Goal: Information Seeking & Learning: Learn about a topic

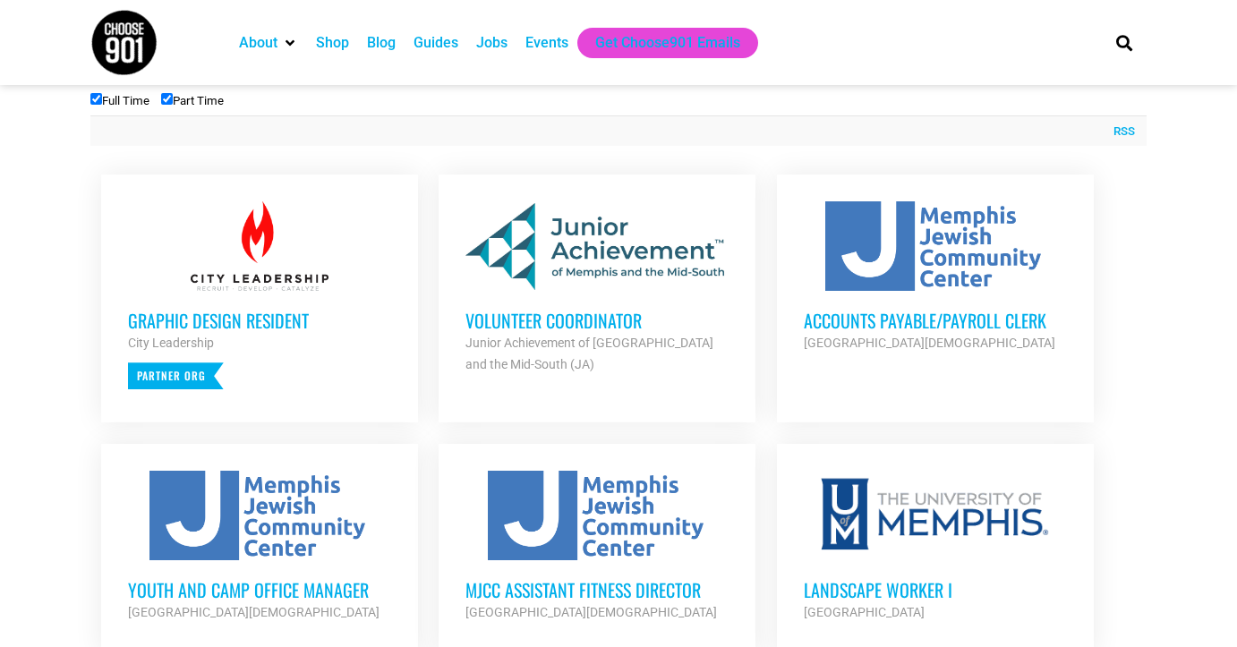
scroll to position [611, 0]
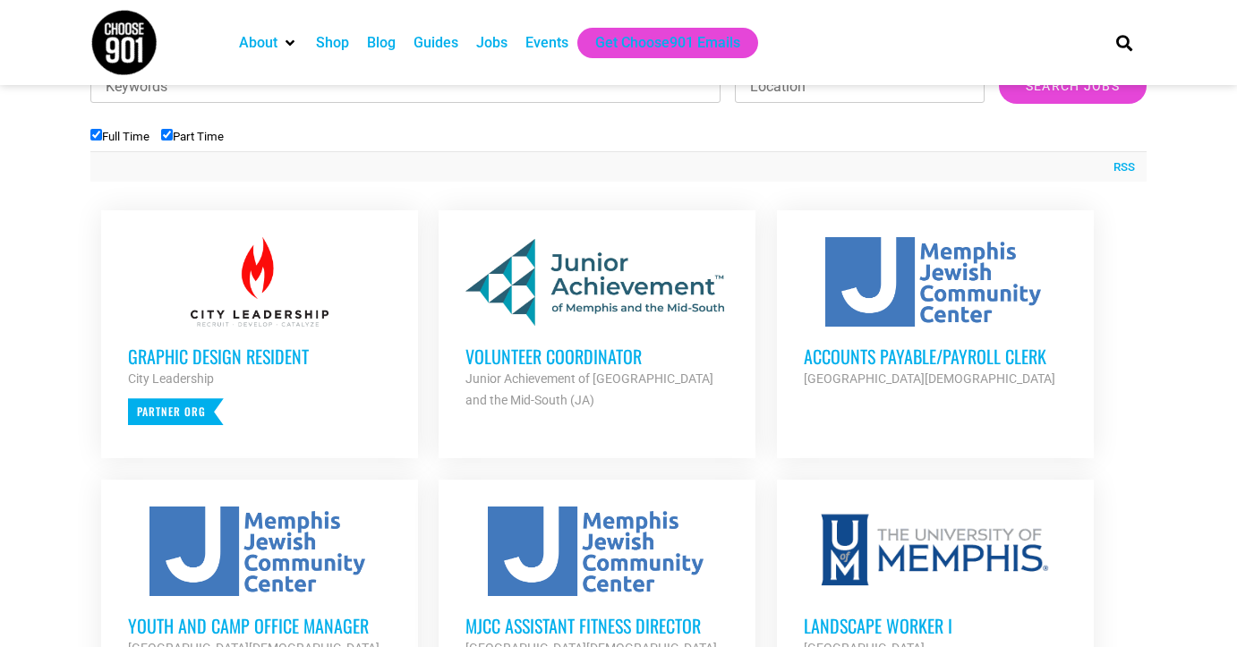
click at [564, 355] on h3 "Volunteer Coordinator" at bounding box center [597, 356] width 263 height 23
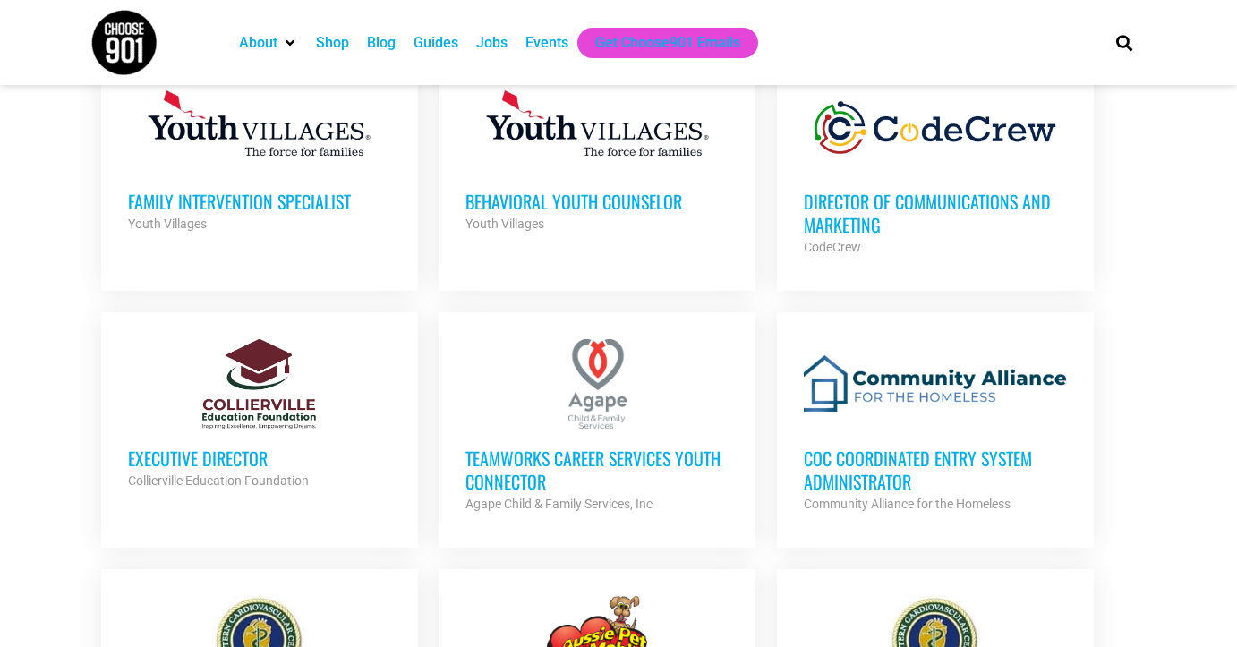
scroll to position [1364, 0]
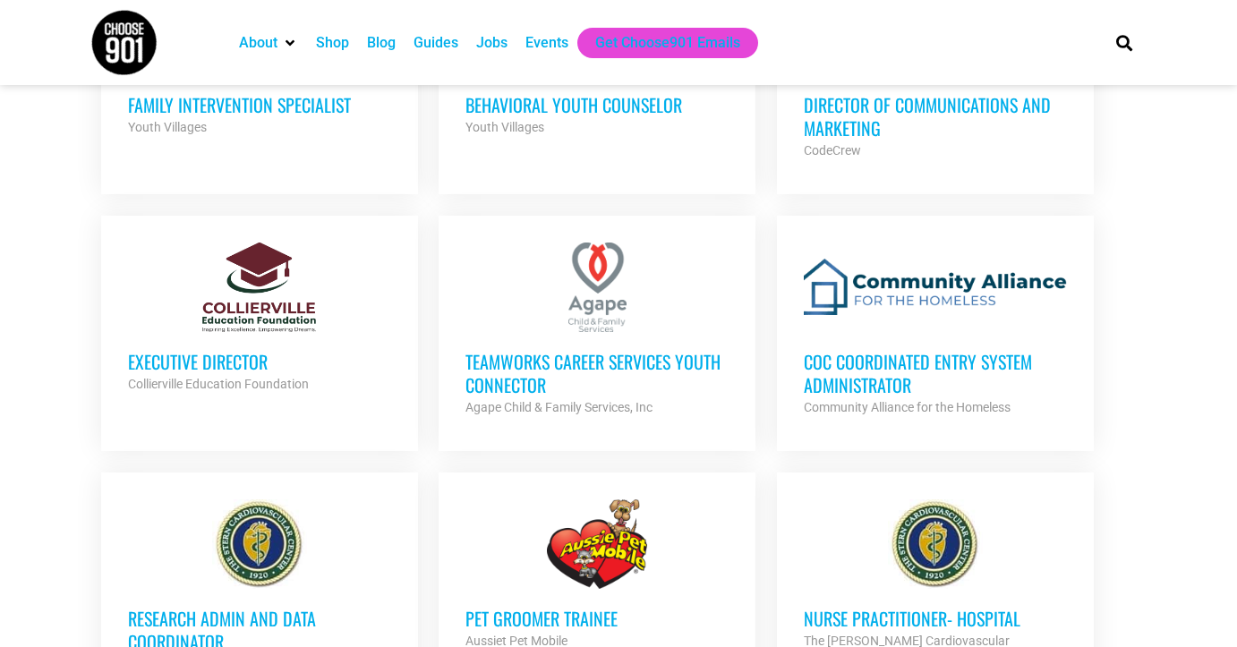
click at [228, 363] on h3 "Executive Director" at bounding box center [259, 361] width 263 height 23
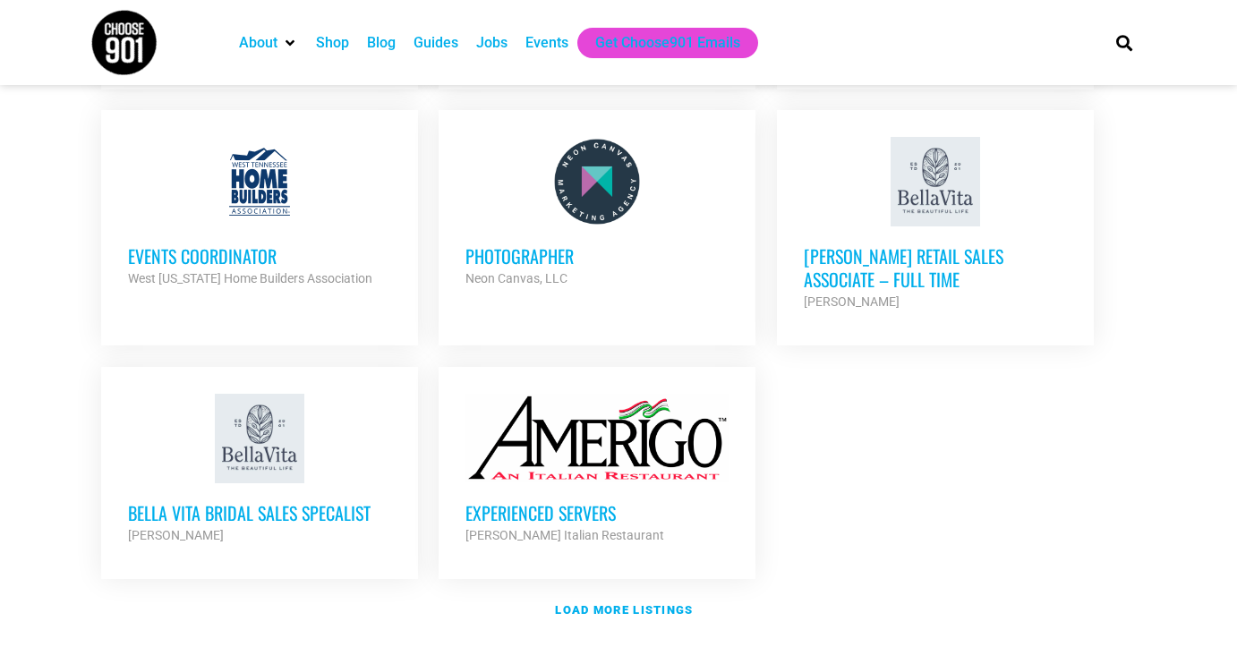
scroll to position [2008, 0]
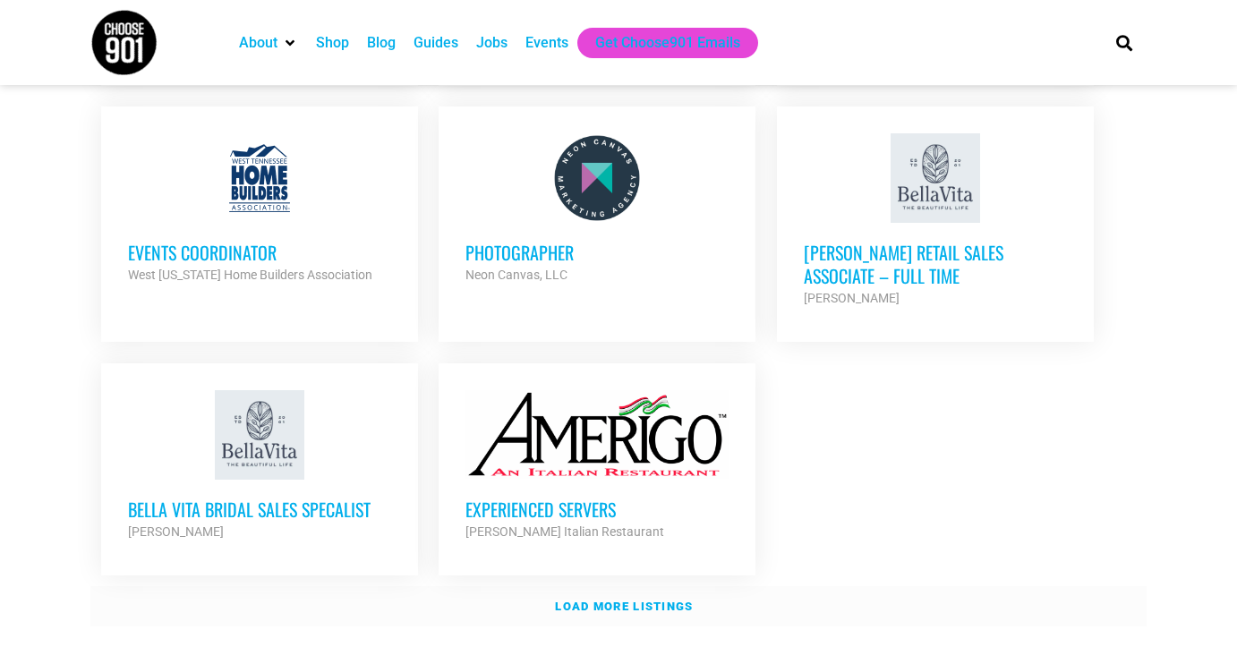
click at [603, 600] on strong "Load more listings" at bounding box center [624, 606] width 138 height 13
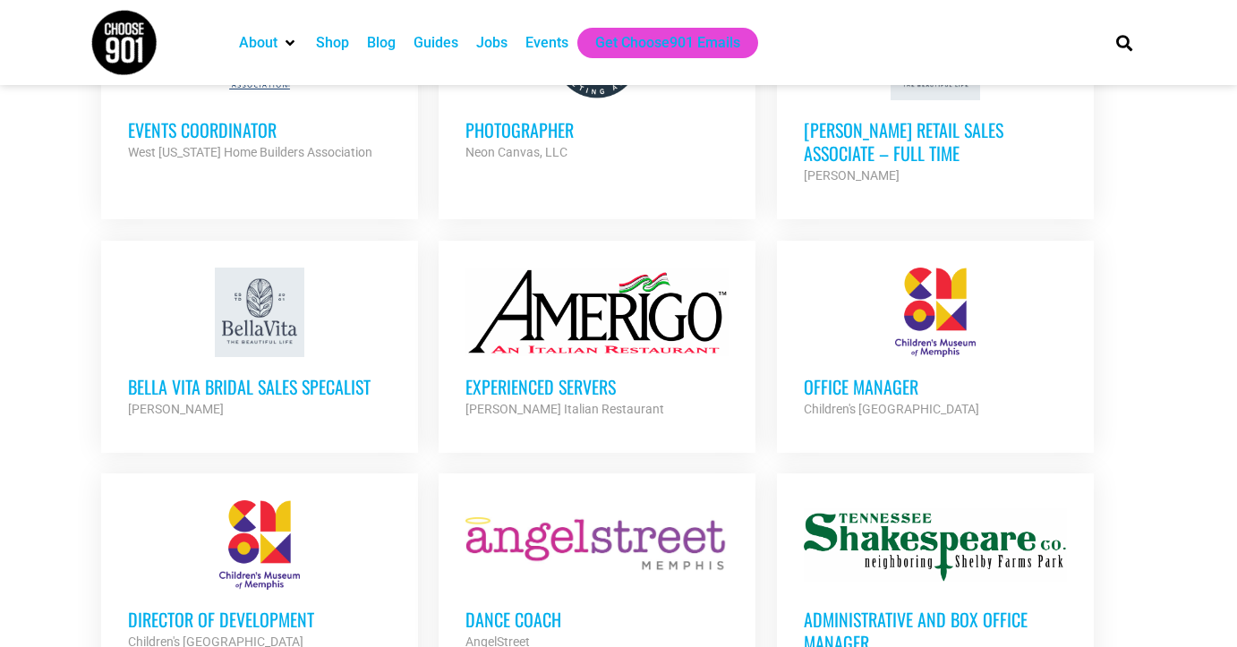
scroll to position [2151, 0]
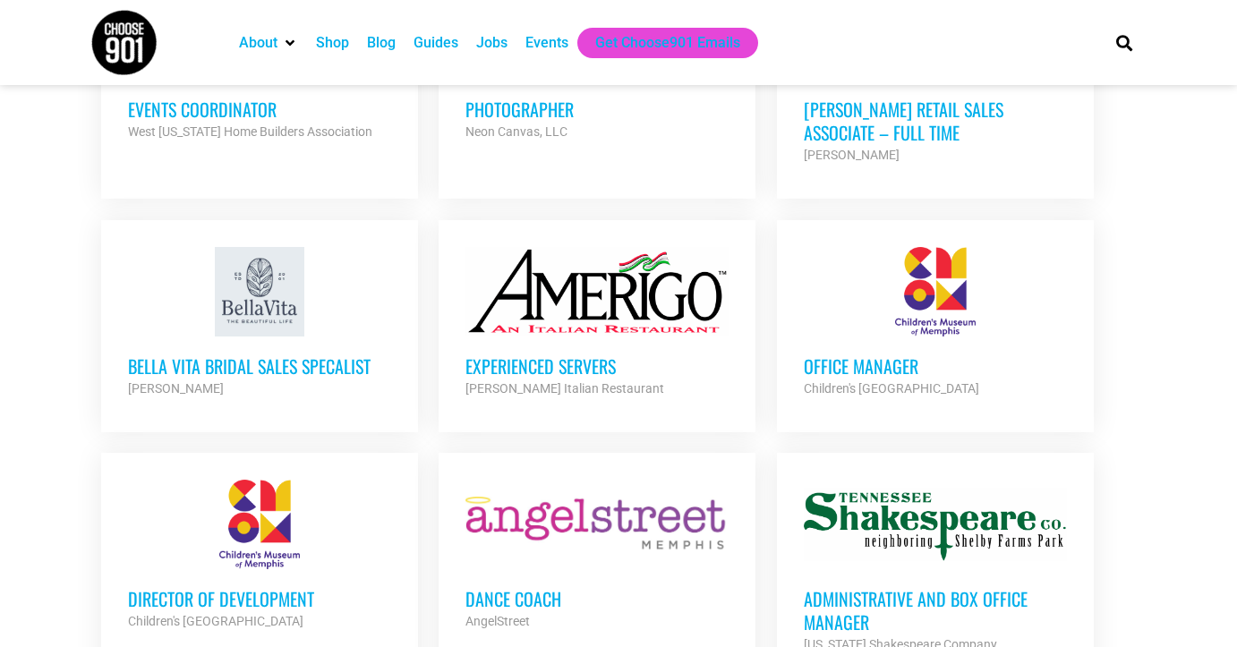
click at [835, 355] on h3 "Office Manager" at bounding box center [935, 366] width 263 height 23
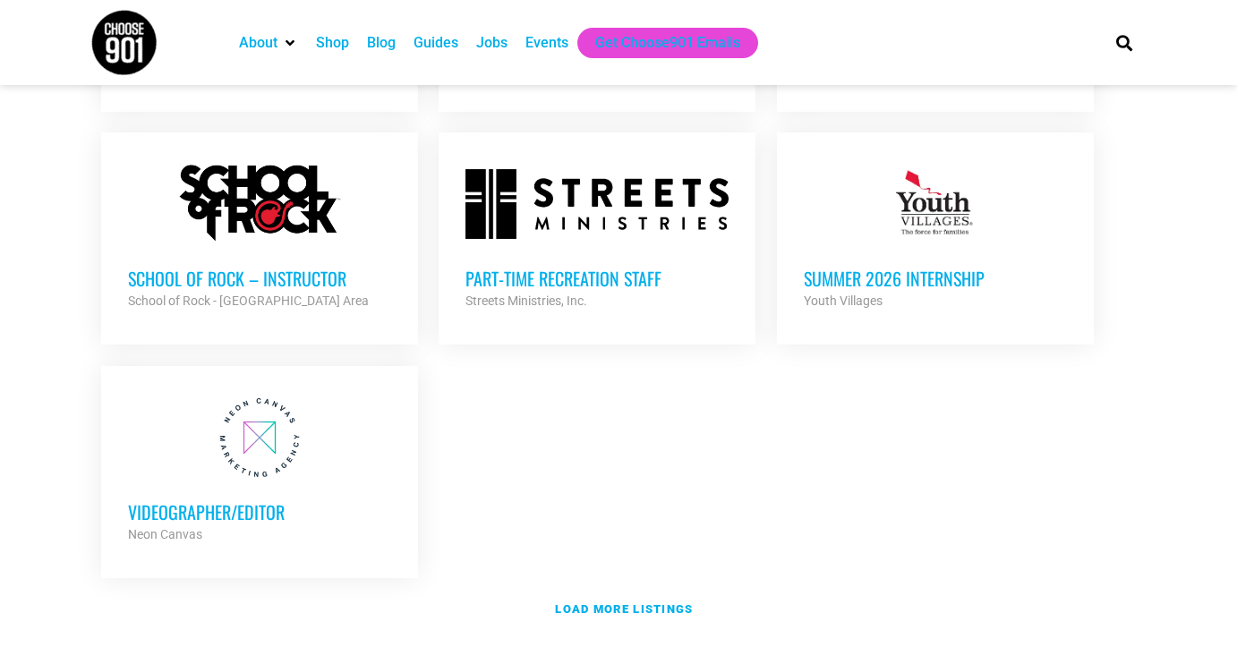
scroll to position [3741, 0]
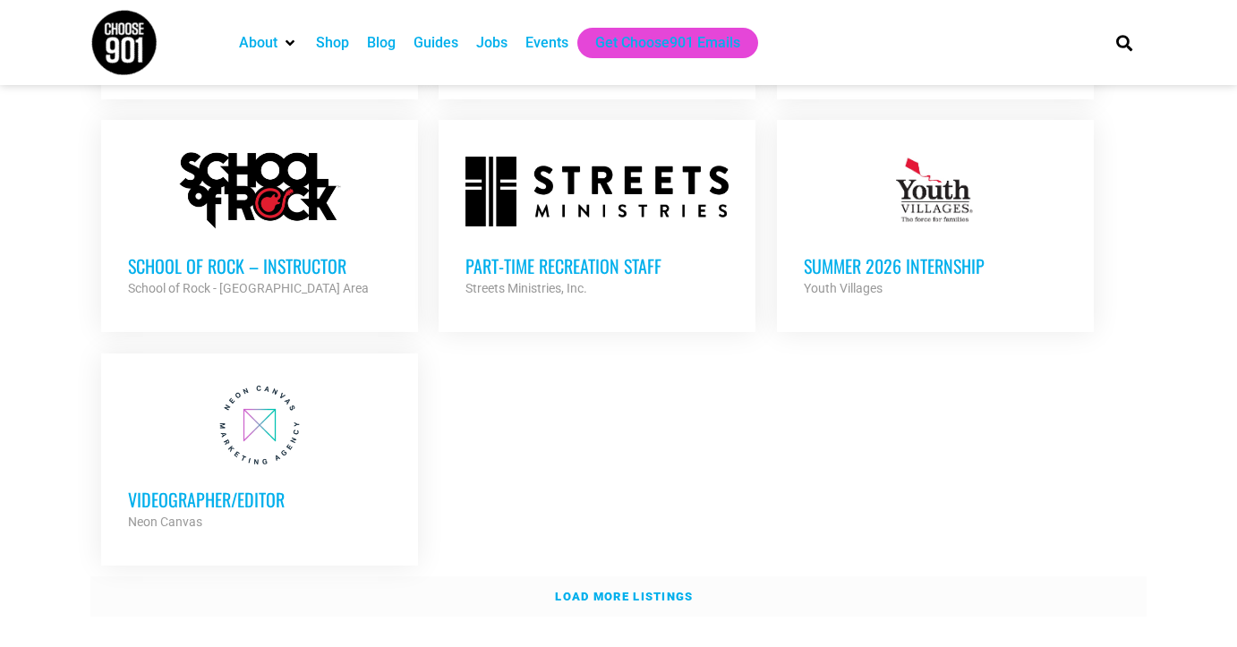
click at [595, 590] on strong "Load more listings" at bounding box center [624, 596] width 138 height 13
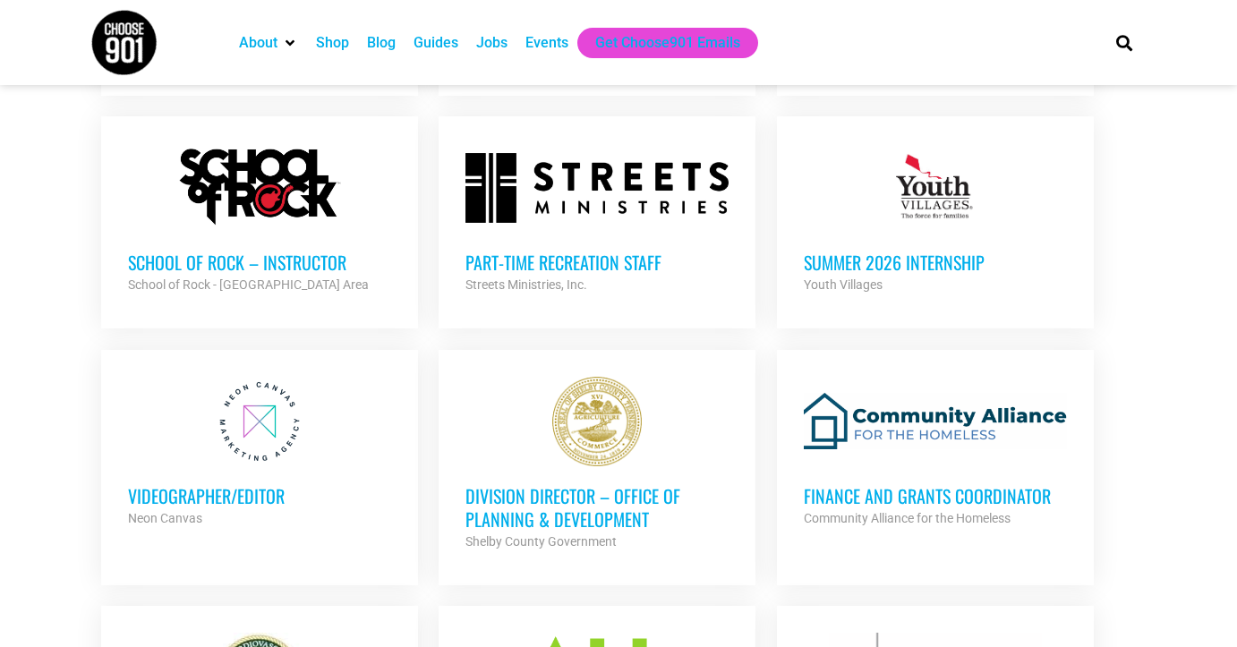
scroll to position [3748, 0]
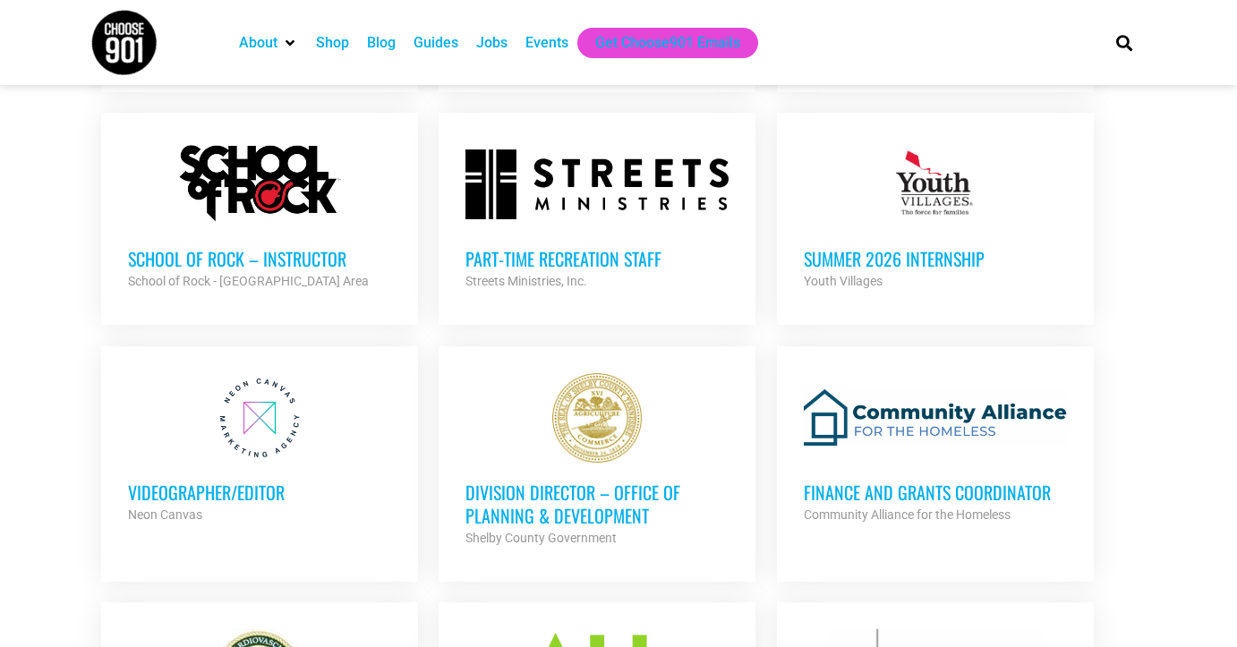
click at [883, 481] on h3 "Finance and Grants Coordinator" at bounding box center [935, 492] width 263 height 23
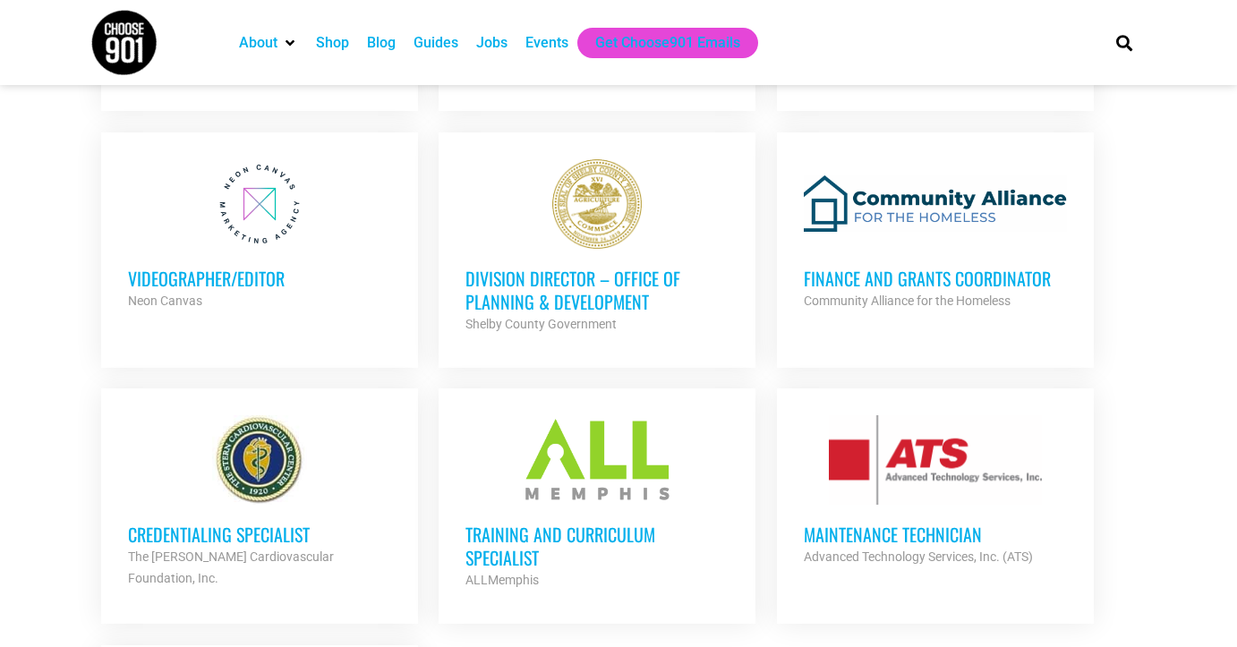
scroll to position [4214, 0]
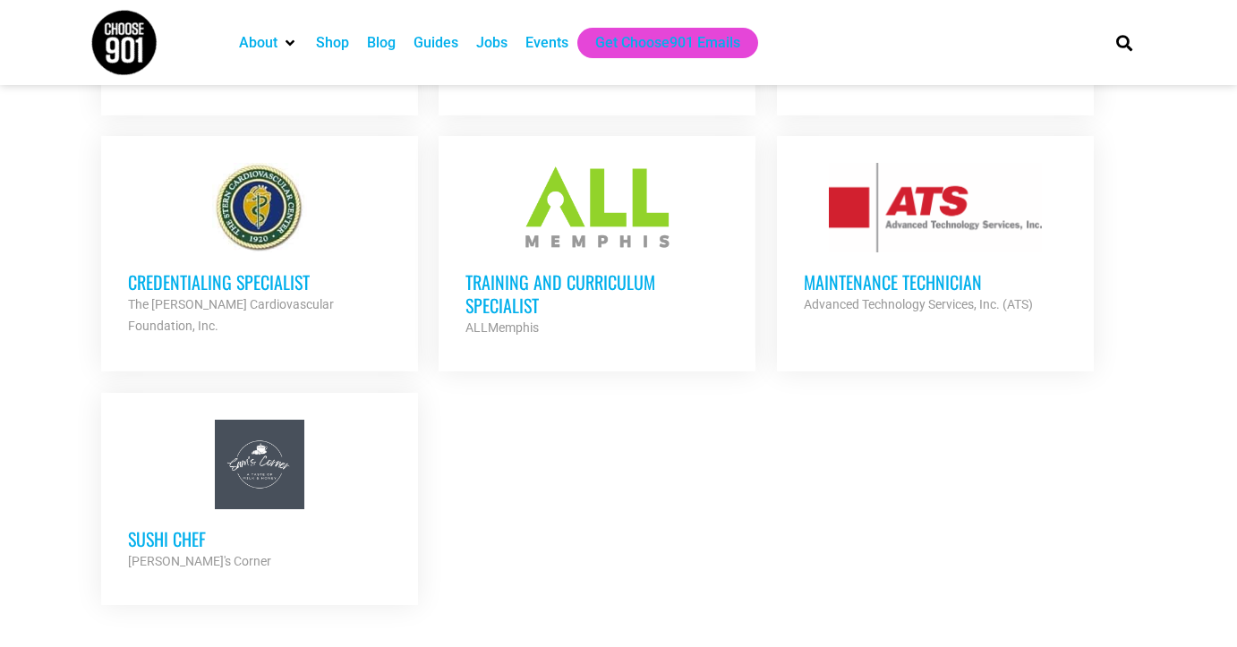
click at [525, 270] on h3 "Training and Curriculum Specialist" at bounding box center [597, 293] width 263 height 47
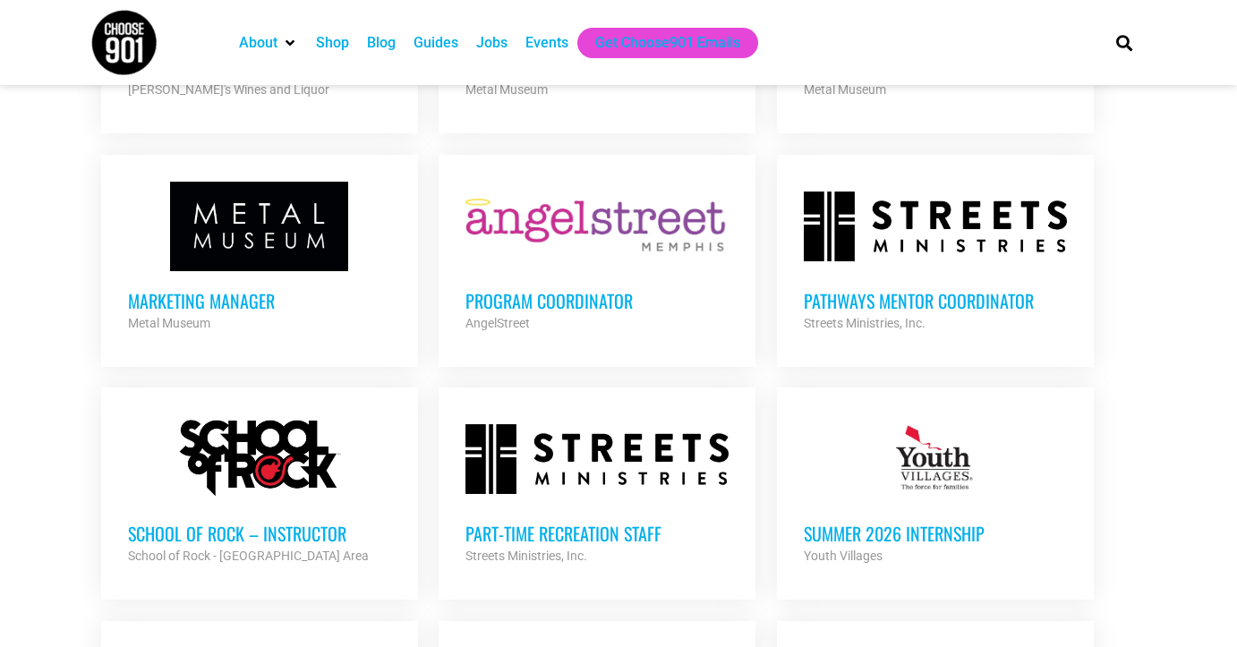
scroll to position [3266, 0]
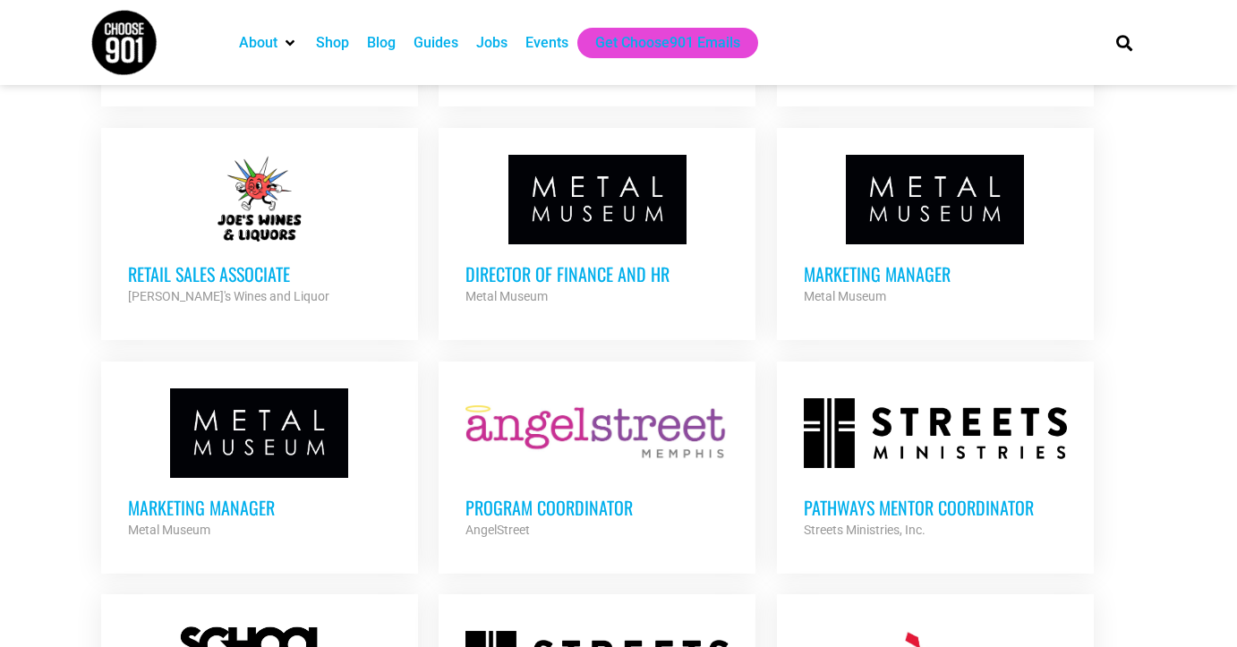
click at [493, 496] on h3 "Program Coordinator" at bounding box center [597, 507] width 263 height 23
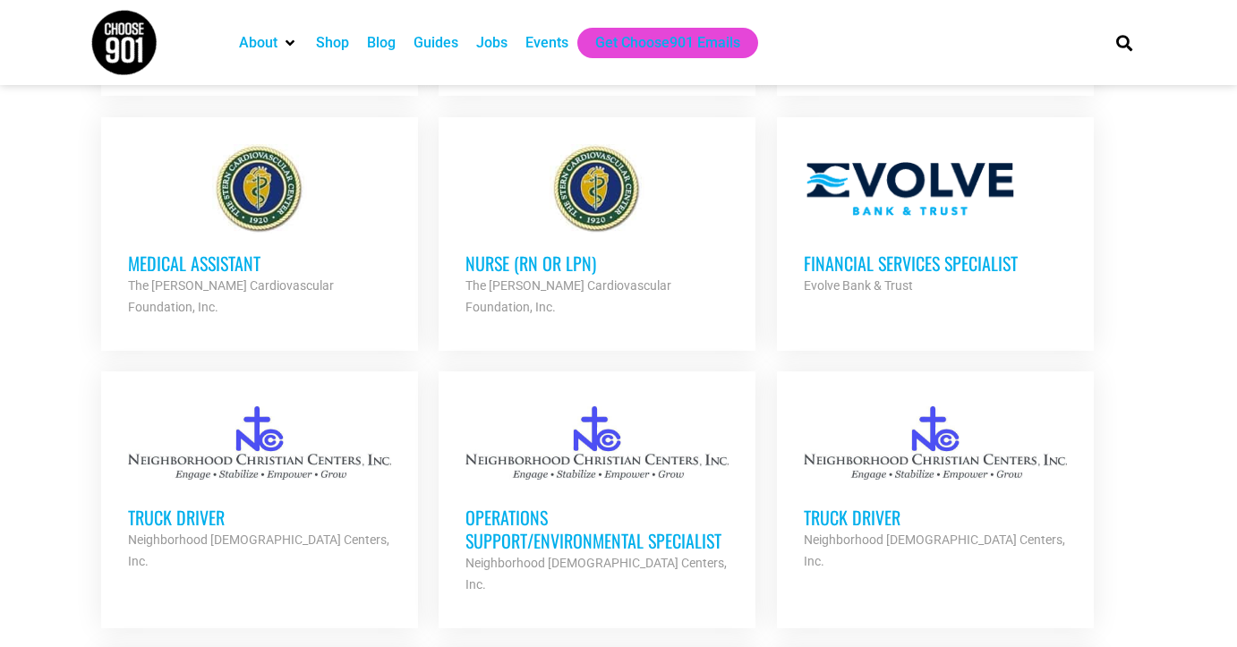
scroll to position [2436, 0]
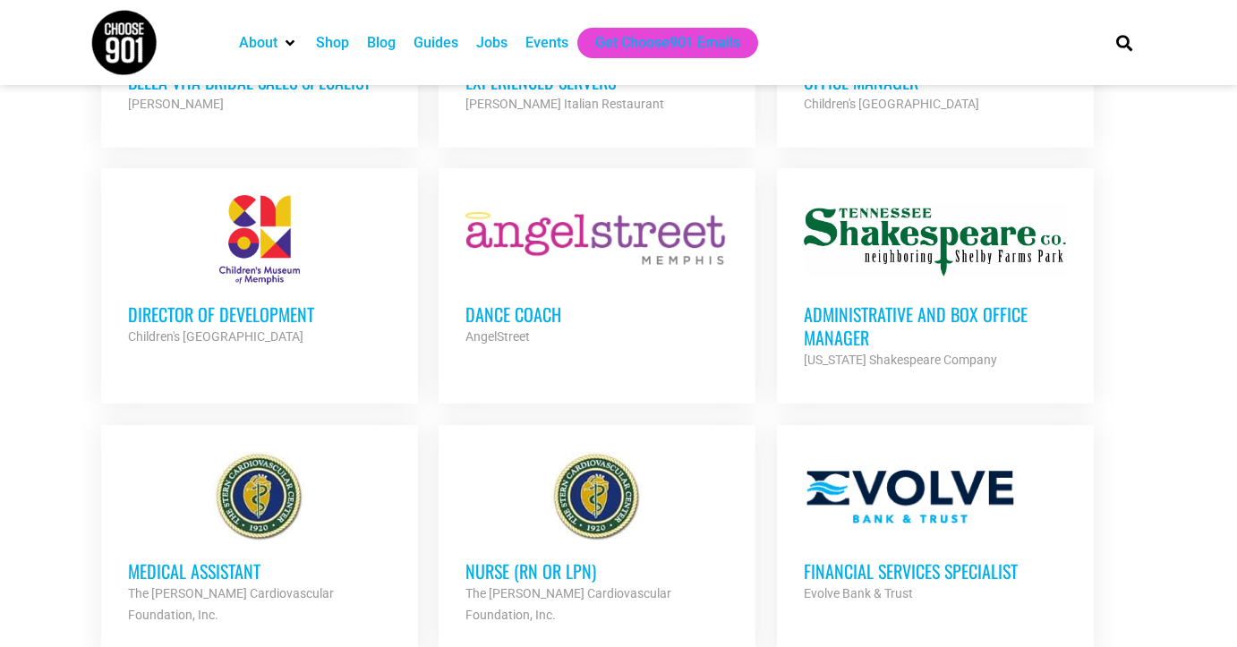
click at [245, 303] on h3 "Director of Development" at bounding box center [259, 314] width 263 height 23
click at [492, 48] on div "Jobs" at bounding box center [491, 42] width 31 height 21
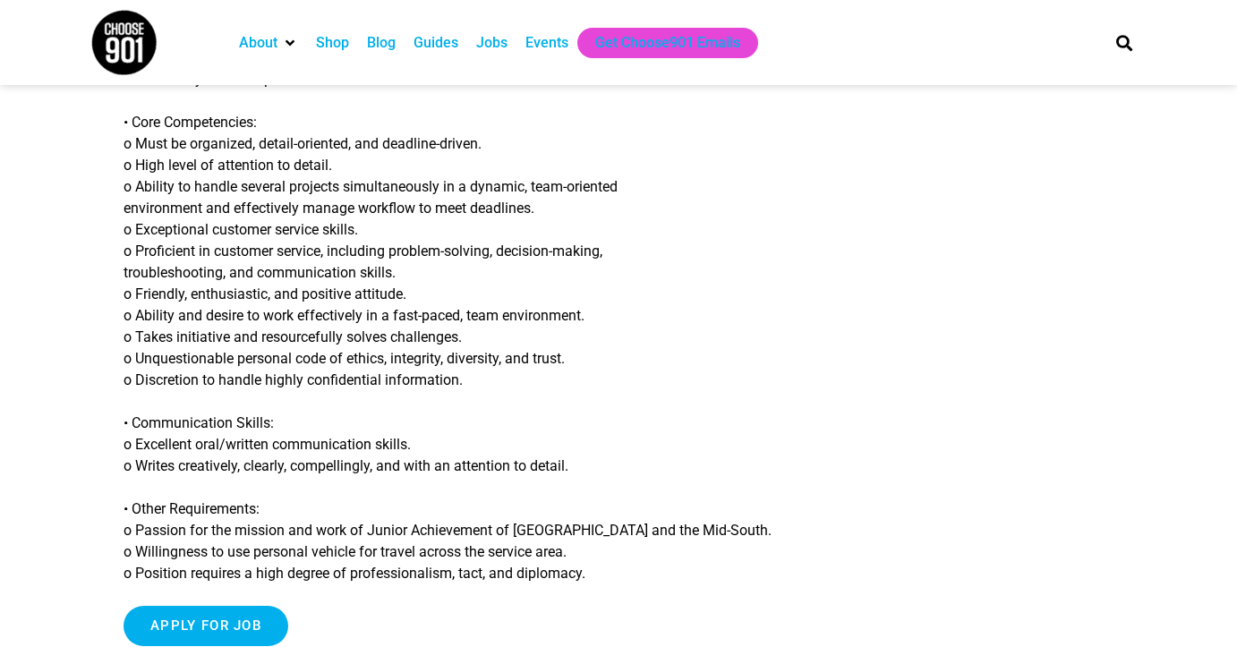
scroll to position [1772, 0]
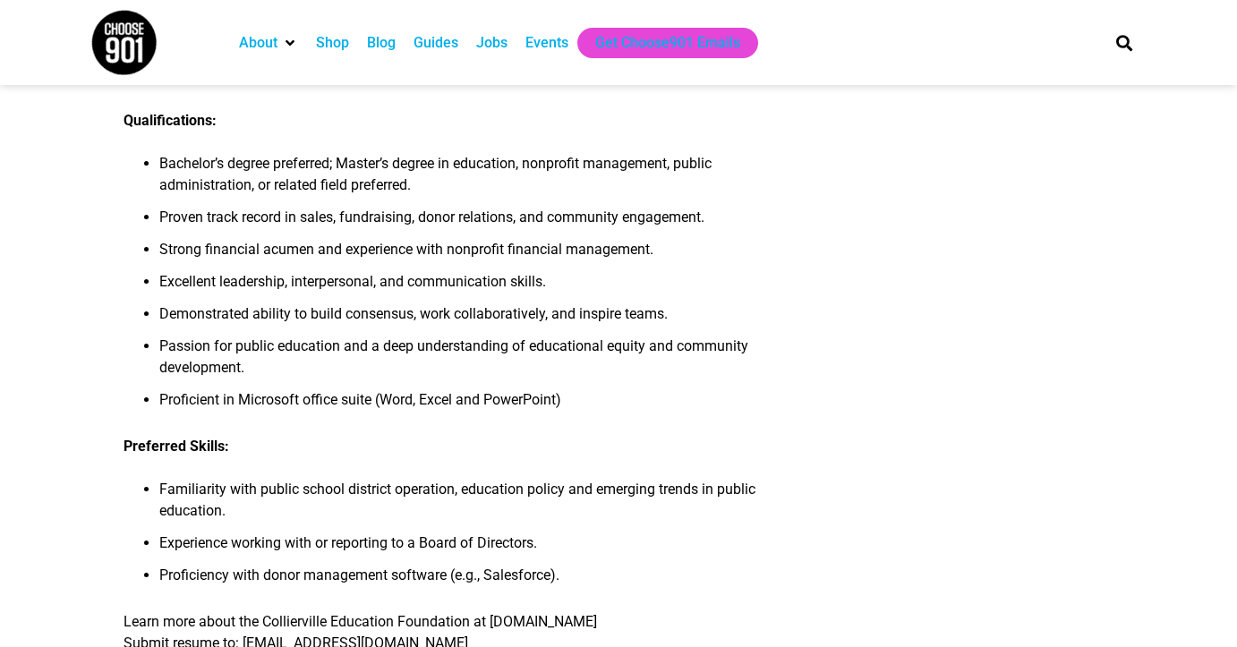
scroll to position [2139, 0]
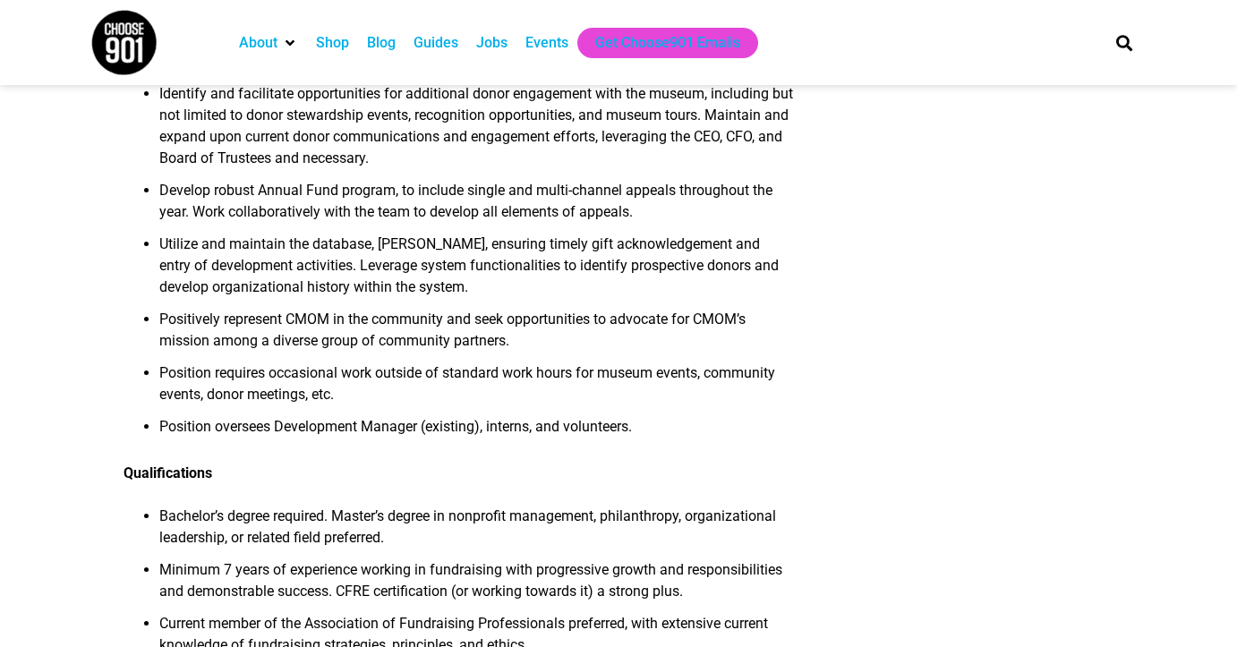
scroll to position [1029, 0]
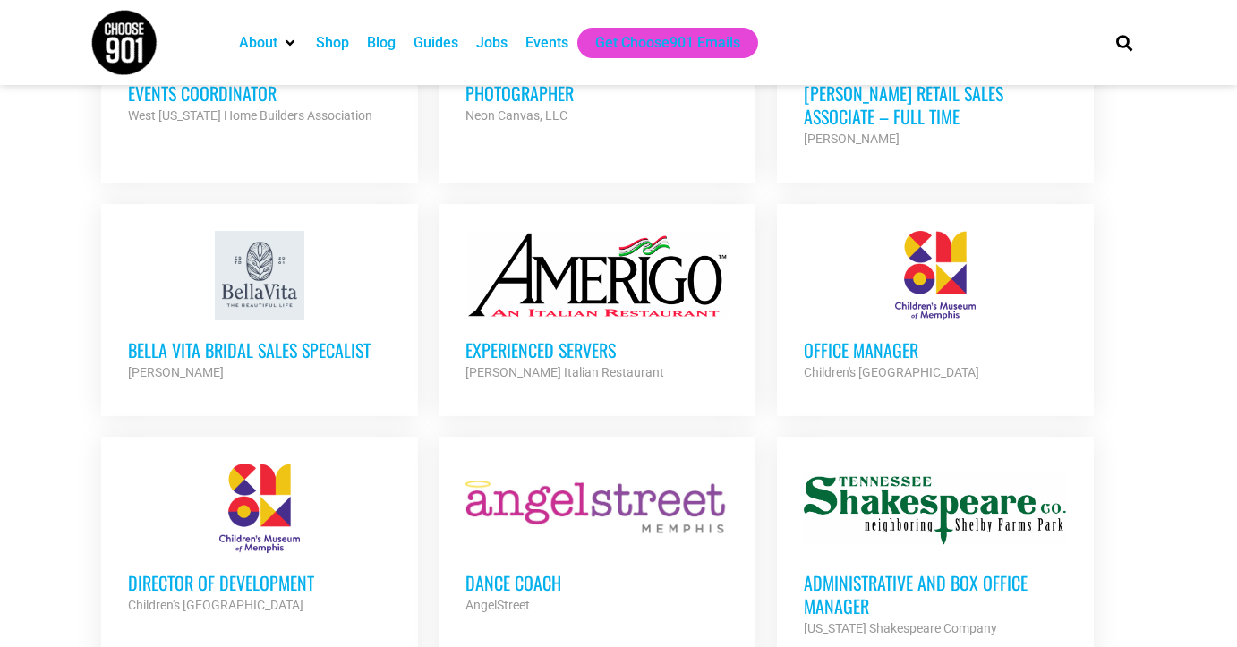
scroll to position [2261, 0]
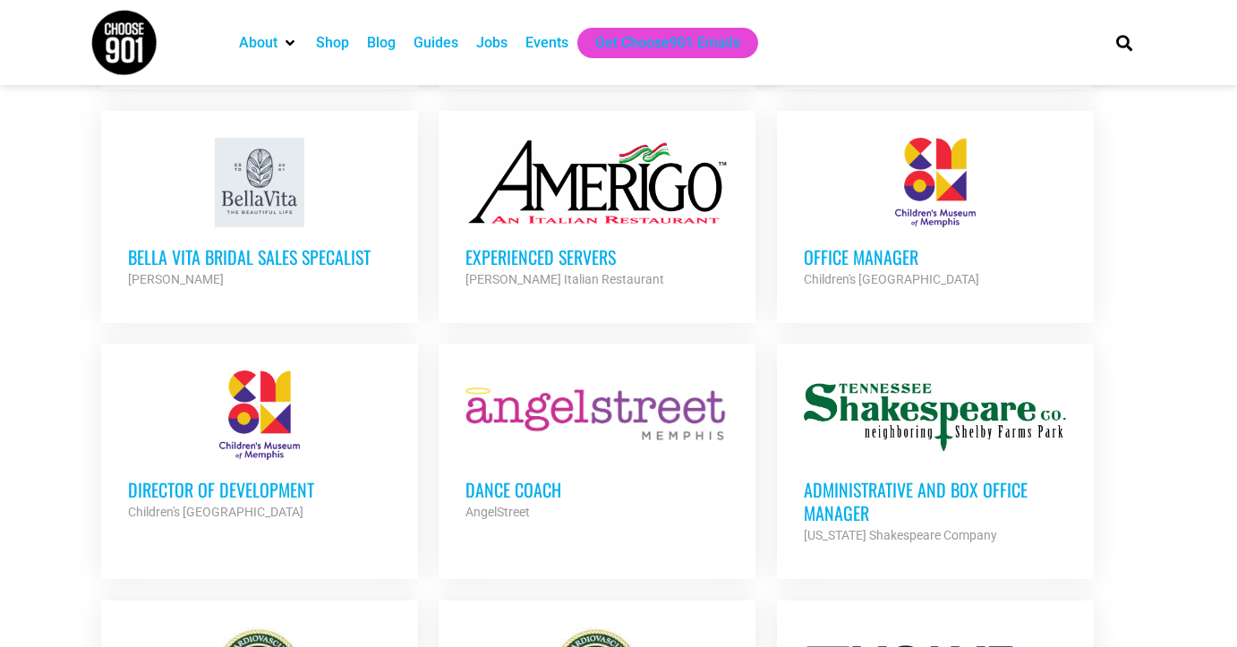
click at [895, 478] on h3 "Administrative and Box Office Manager" at bounding box center [935, 501] width 263 height 47
